Goal: Task Accomplishment & Management: Manage account settings

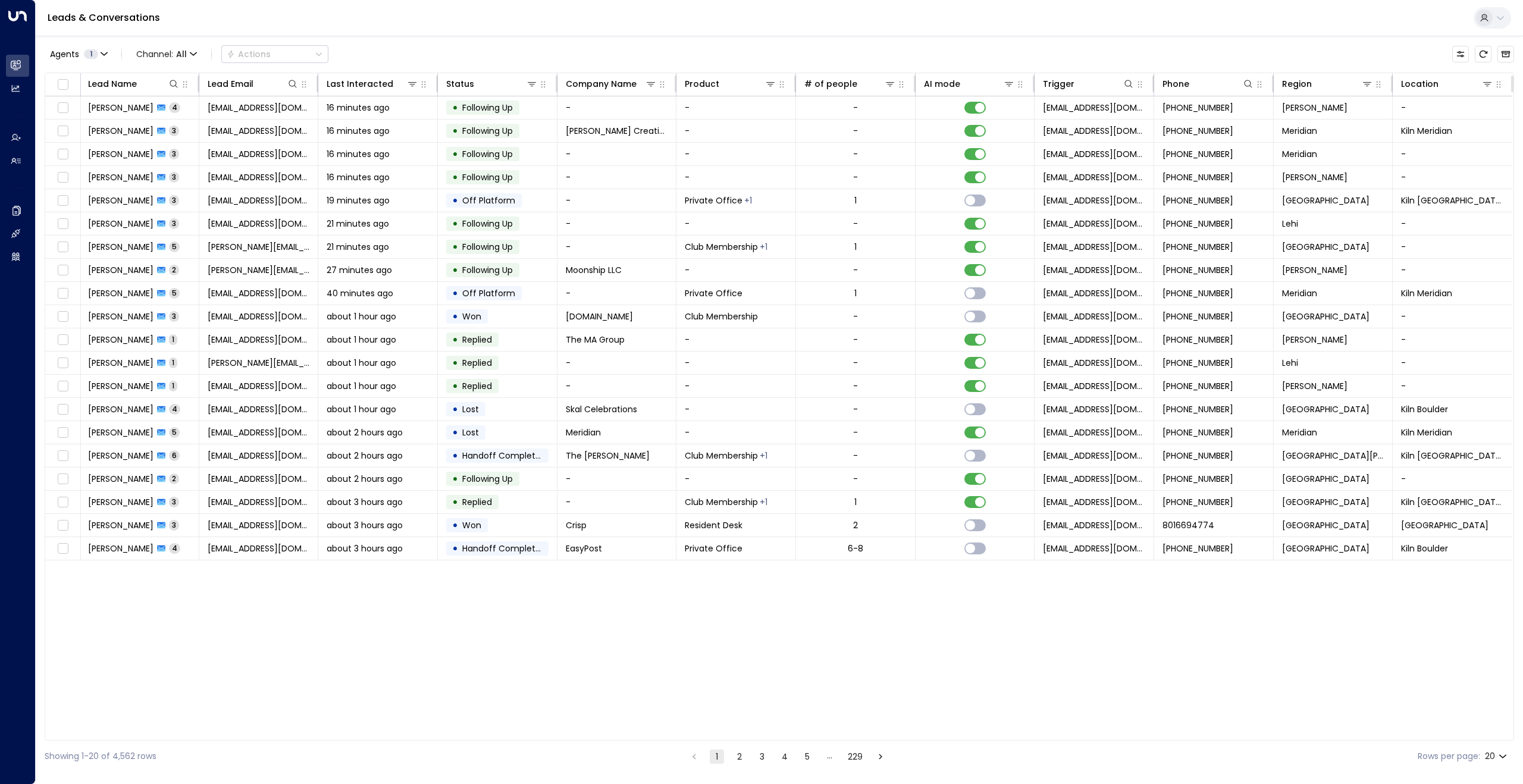
scroll to position [0, 1]
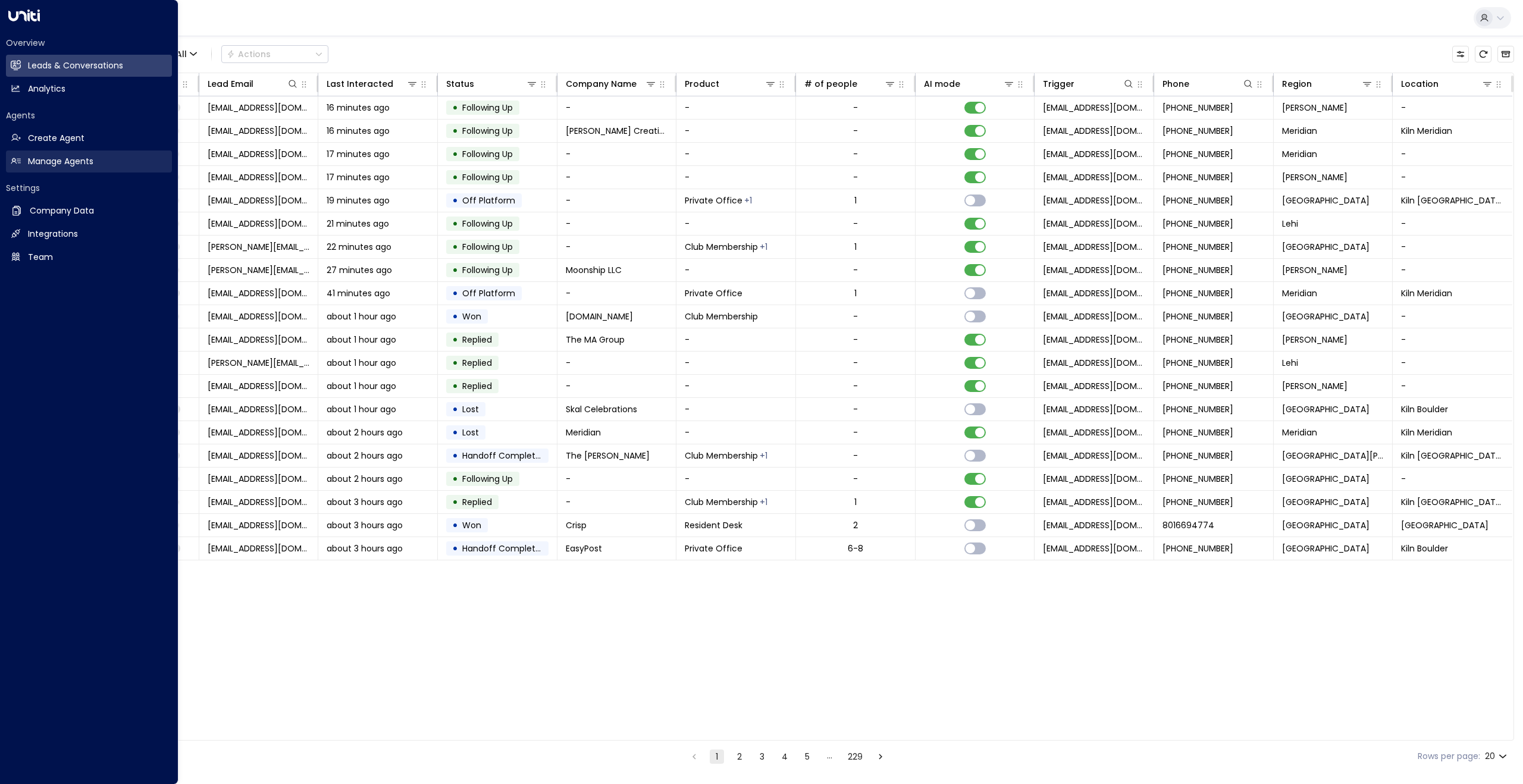
click at [10, 159] on icon at bounding box center [16, 161] width 10 height 10
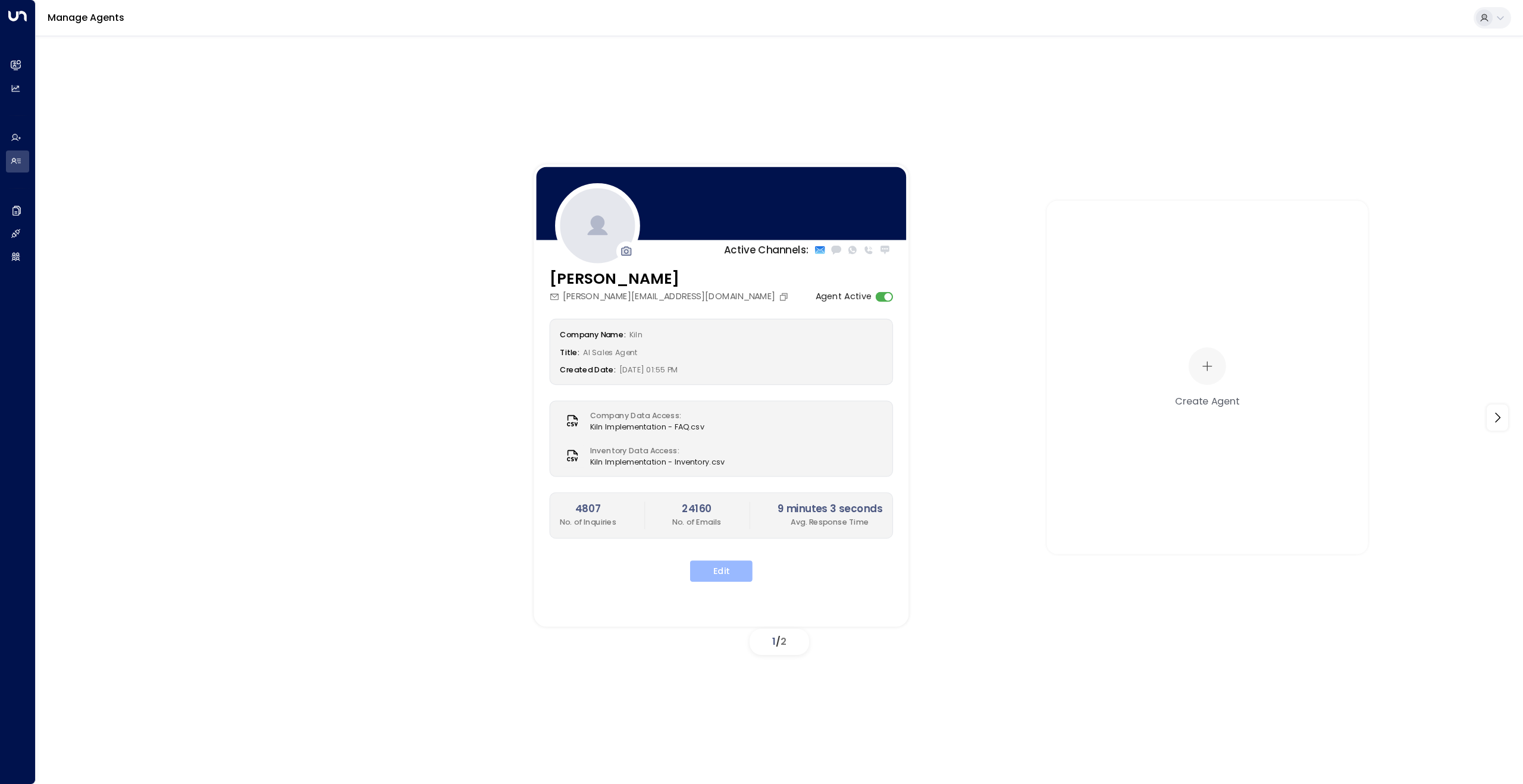
click at [717, 575] on button "Edit" at bounding box center [721, 571] width 63 height 22
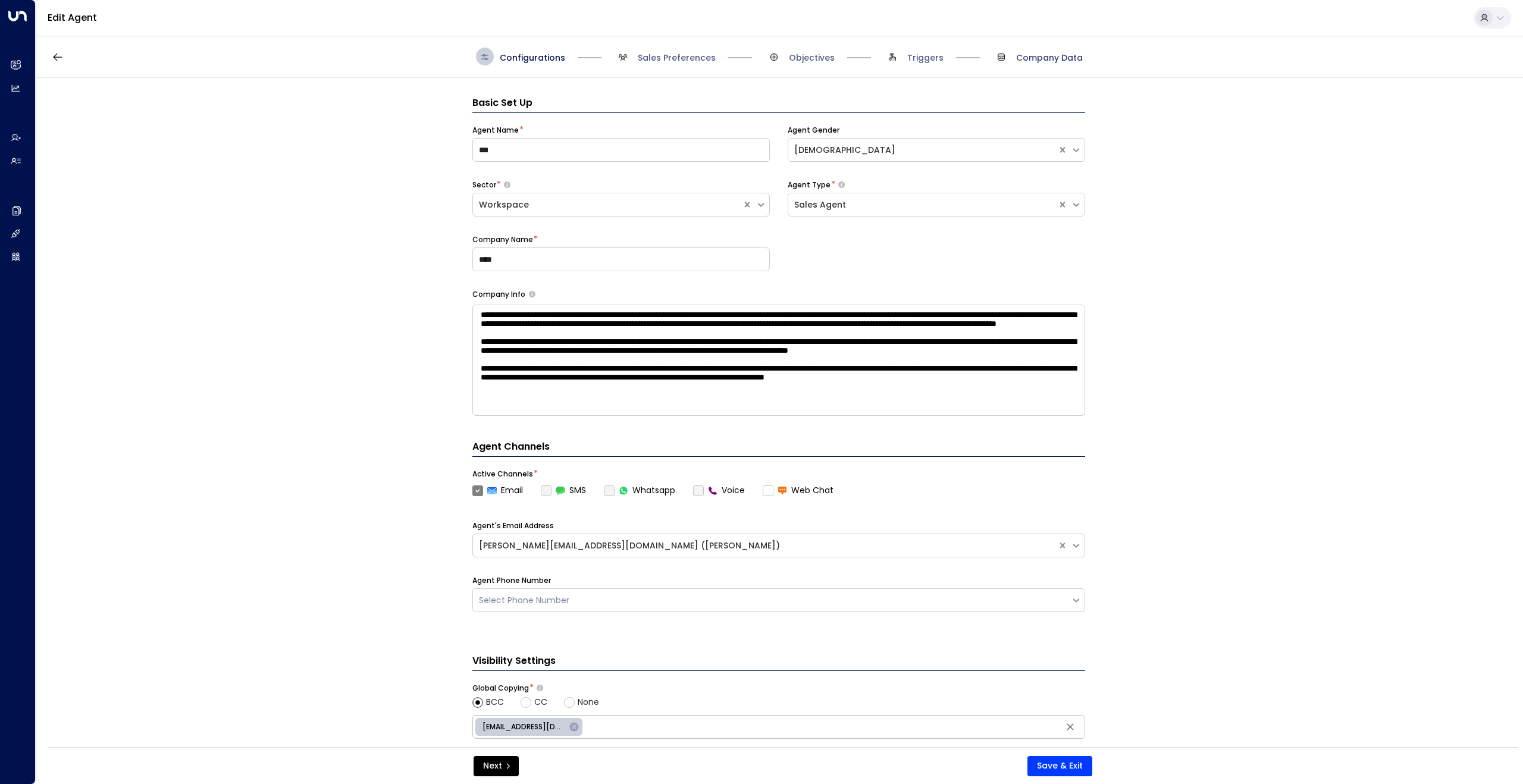
click at [1052, 57] on span "Company Data" at bounding box center [1049, 57] width 67 height 12
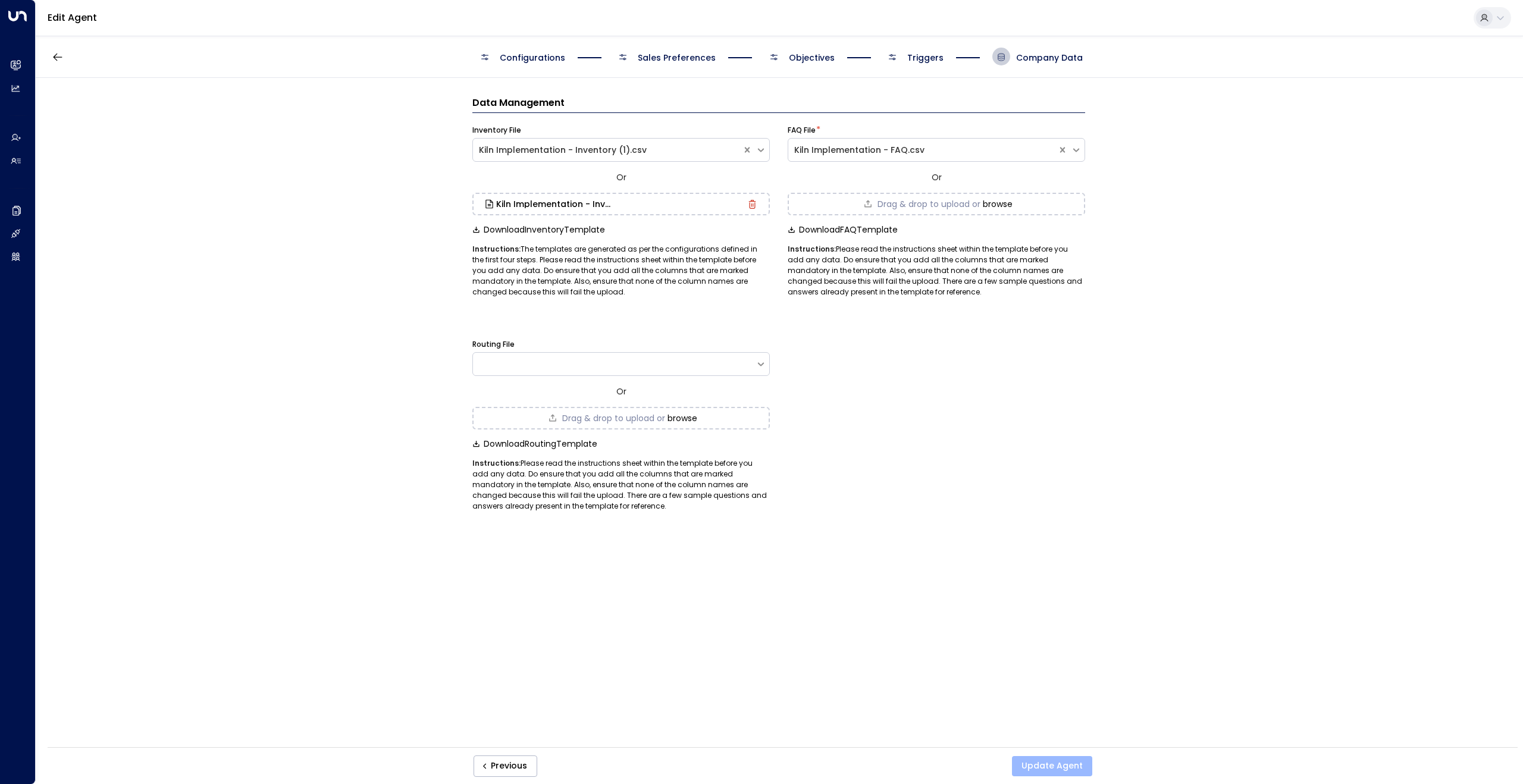
click at [1043, 767] on button "Update Agent" at bounding box center [1052, 766] width 80 height 20
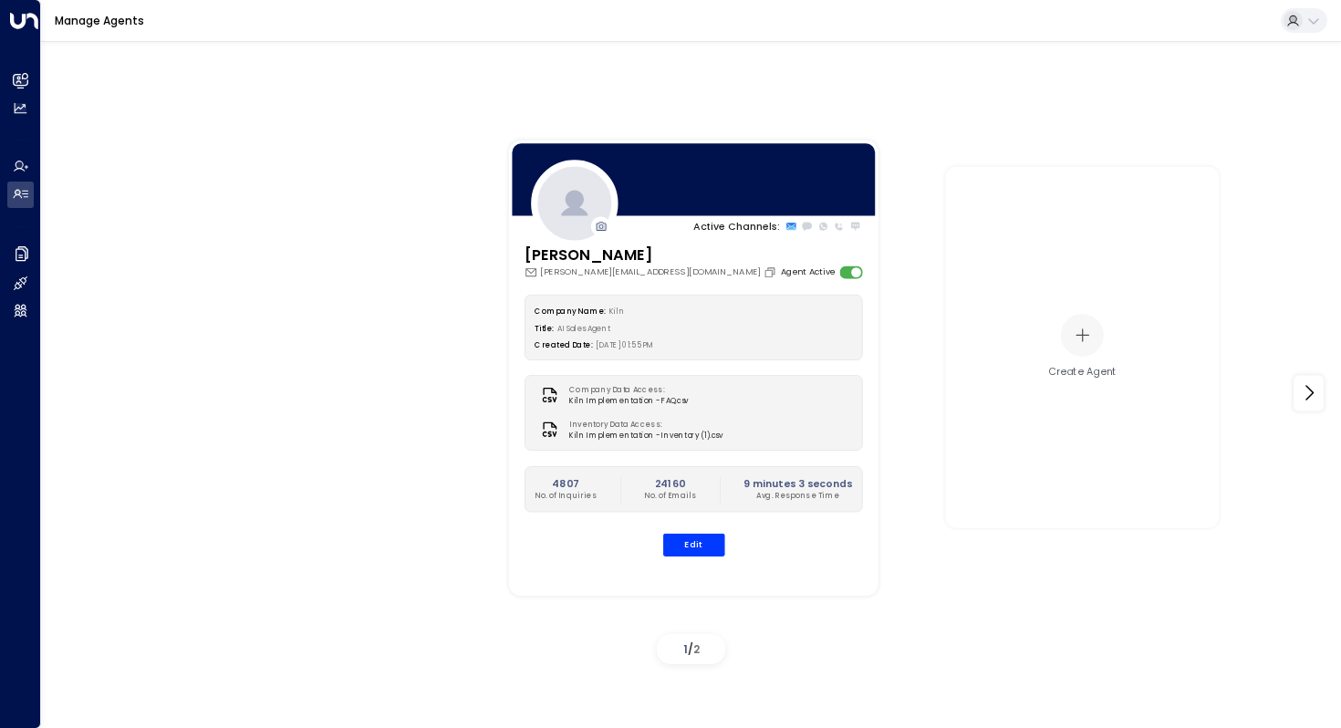
click at [1340, 349] on div "Active Channels: [PERSON_NAME] [PERSON_NAME][EMAIL_ADDRESS][DOMAIN_NAME] Agent …" at bounding box center [1104, 368] width 1232 height 506
